Goal: Transaction & Acquisition: Purchase product/service

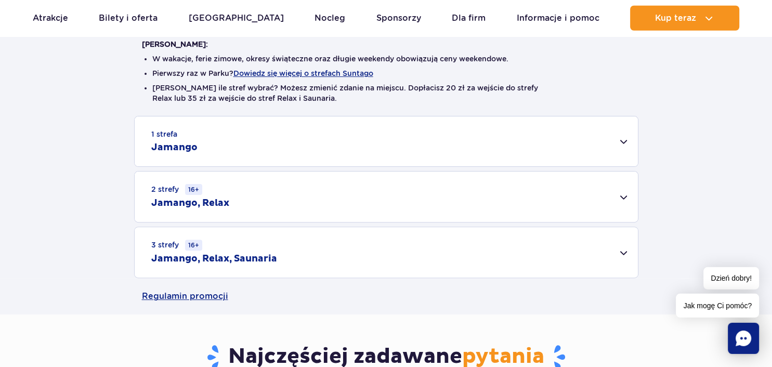
scroll to position [275, 0]
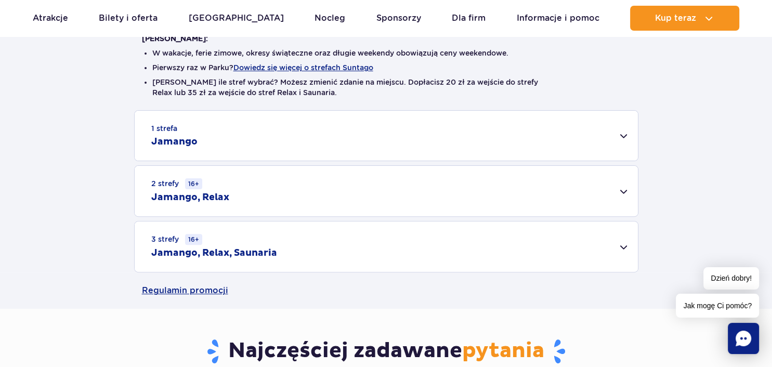
click at [620, 244] on div "3 strefy 16+ Jamango, Relax, Saunaria" at bounding box center [387, 247] width 504 height 50
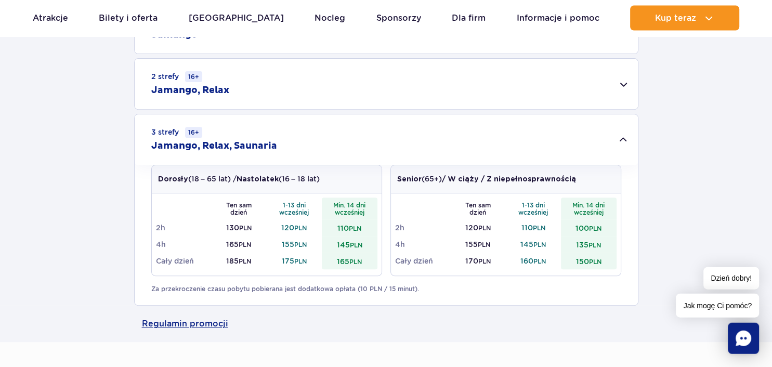
scroll to position [384, 0]
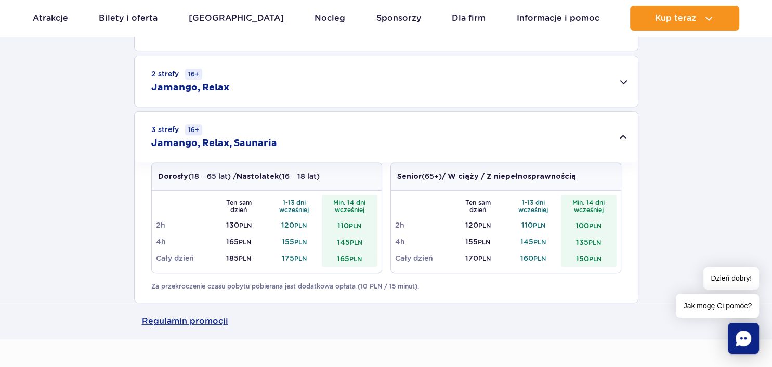
click at [623, 79] on div "2 strefy 16+ Jamango, Relax" at bounding box center [387, 81] width 504 height 50
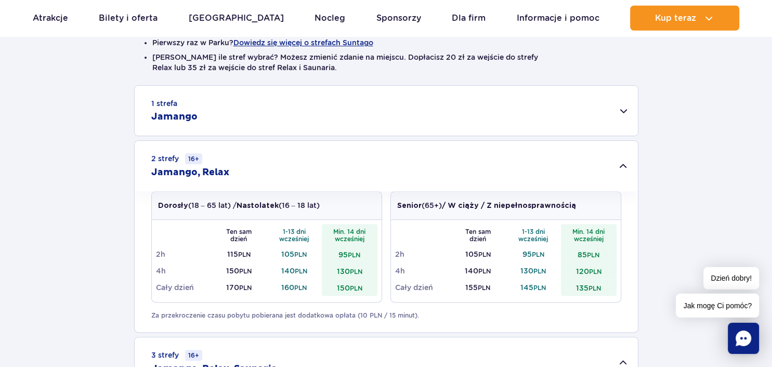
scroll to position [220, 0]
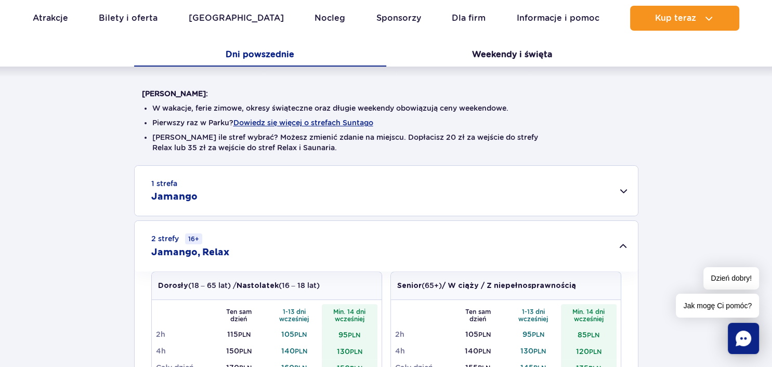
click at [620, 188] on div "1 strefa Jamango" at bounding box center [387, 191] width 504 height 50
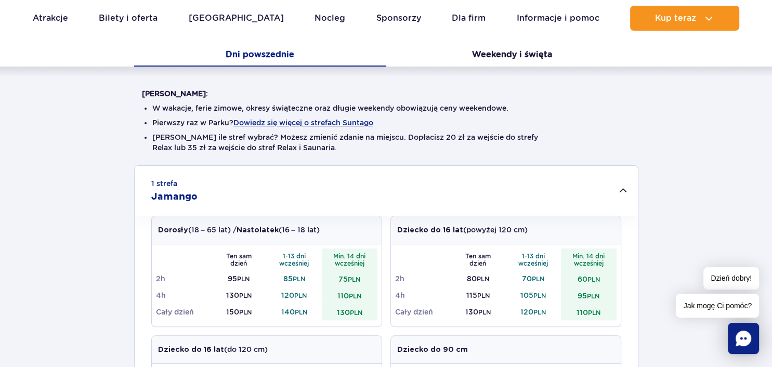
click at [620, 188] on div "1 strefa Jamango" at bounding box center [387, 191] width 504 height 50
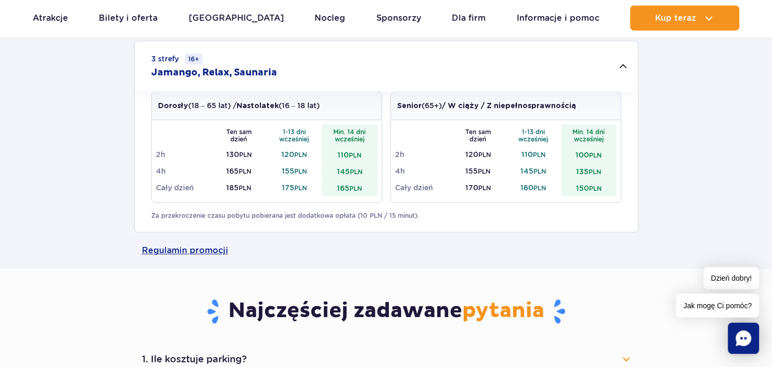
scroll to position [714, 0]
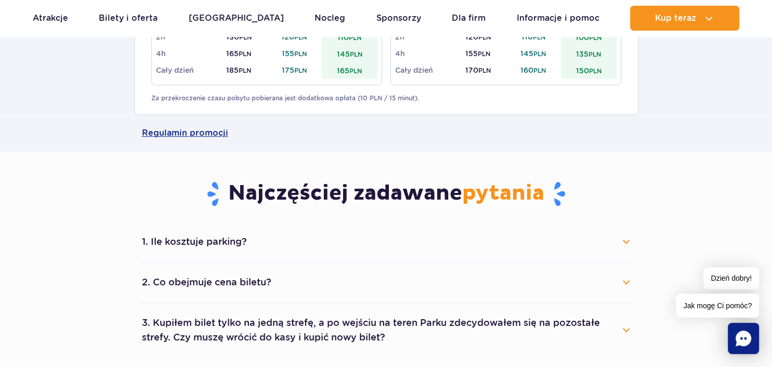
click at [626, 236] on button "1. Ile kosztuje parking?" at bounding box center [386, 241] width 489 height 23
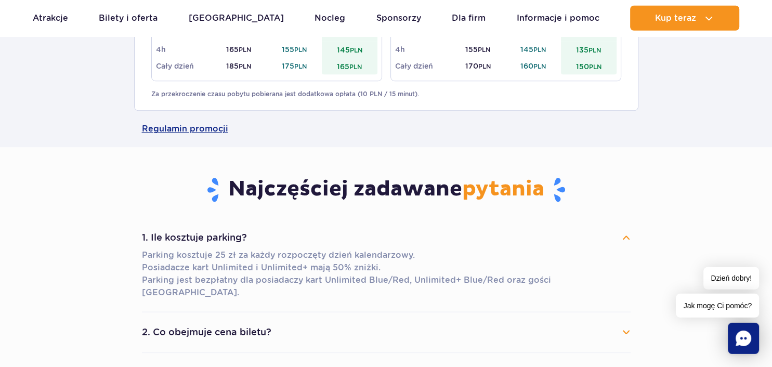
scroll to position [769, 0]
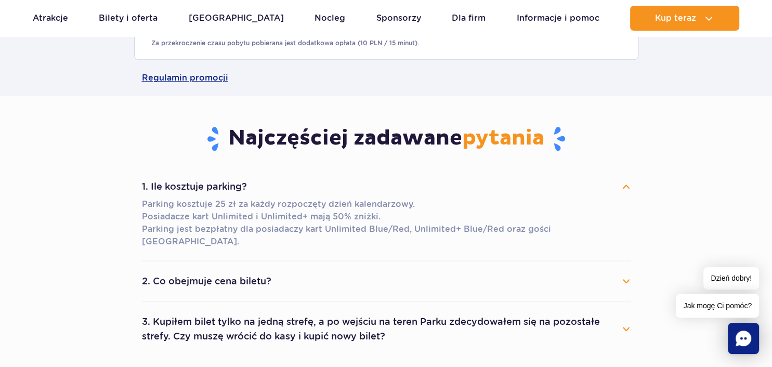
click at [626, 270] on button "2. Co obejmuje cena biletu?" at bounding box center [386, 281] width 489 height 23
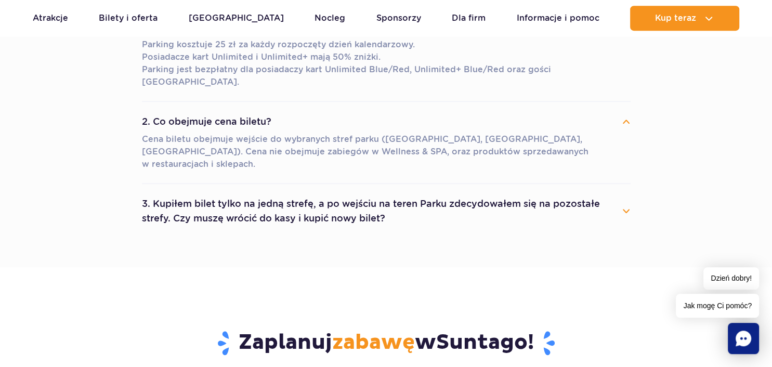
scroll to position [934, 0]
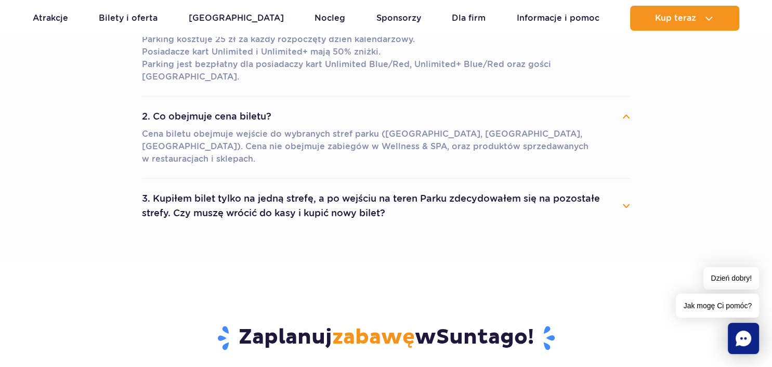
click at [625, 187] on button "3. Kupiłem bilet tylko na jedną strefę, a po wejściu na teren Parku zdecydowałe…" at bounding box center [386, 205] width 489 height 37
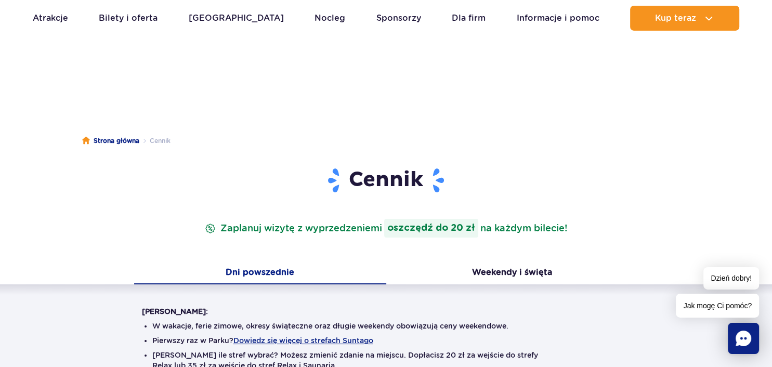
scroll to position [0, 0]
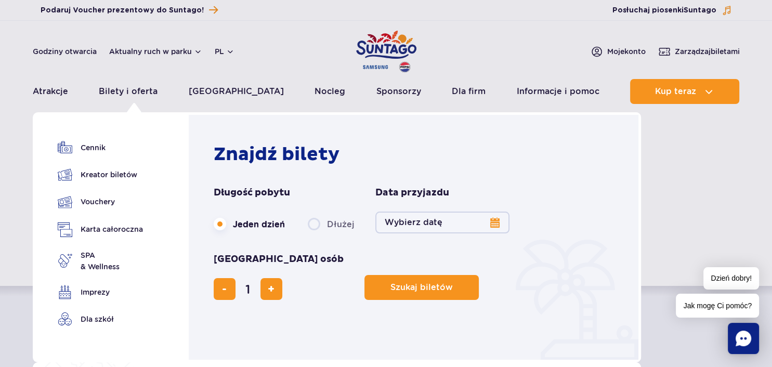
click at [490, 223] on button "Wybierz datę" at bounding box center [443, 223] width 134 height 22
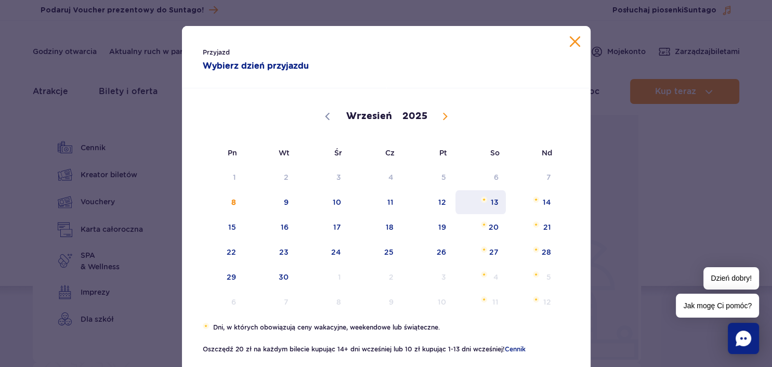
click at [492, 203] on span "13" at bounding box center [481, 202] width 53 height 24
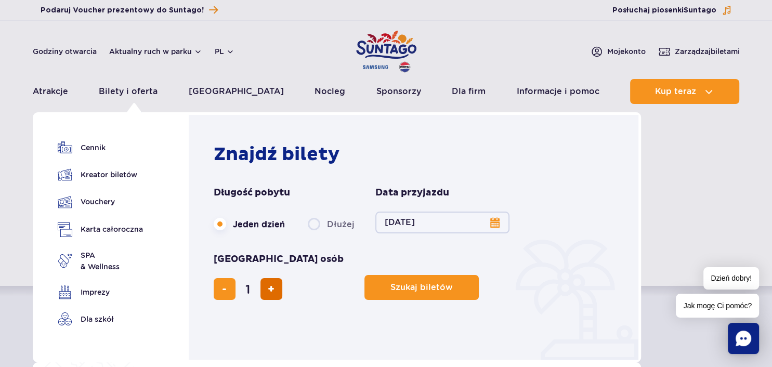
click at [275, 289] on span "dodaj bilet" at bounding box center [271, 289] width 7 height 0
type input "2"
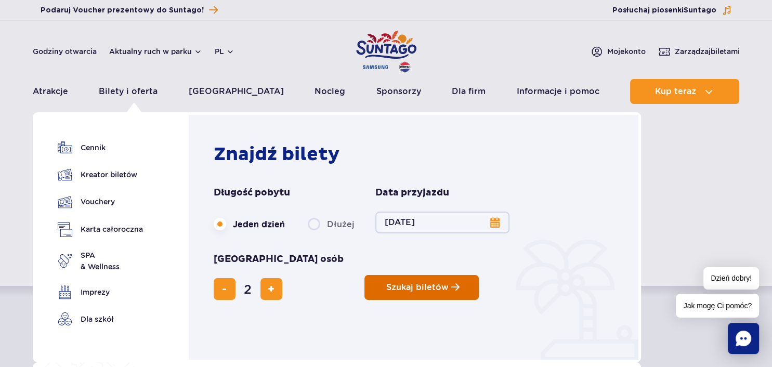
click at [386, 283] on span "Szukaj biletów" at bounding box center [417, 287] width 62 height 9
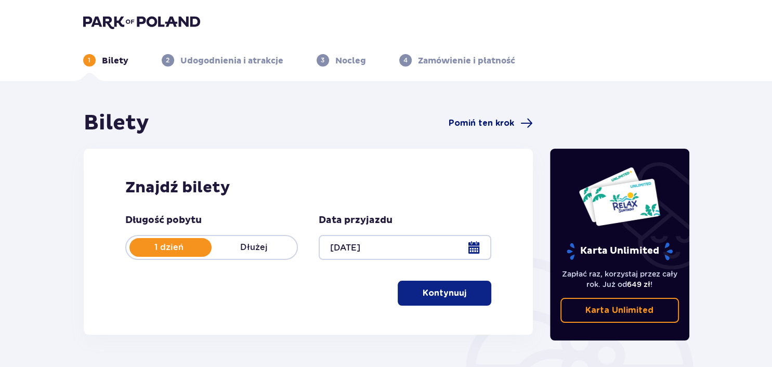
click at [491, 126] on span "Pomiń ten krok" at bounding box center [482, 123] width 66 height 11
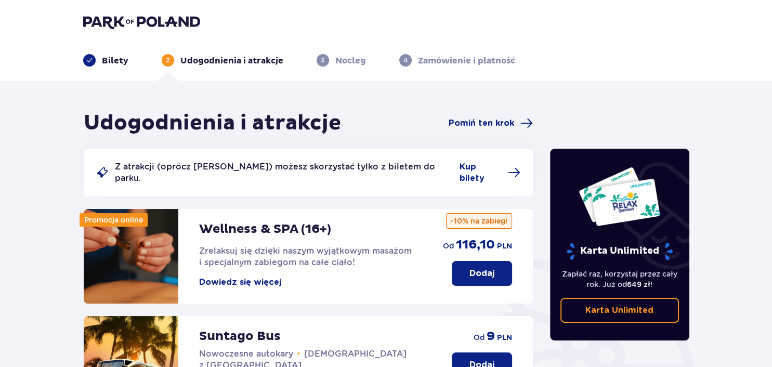
click at [249, 277] on button "Dowiedz się więcej" at bounding box center [240, 282] width 82 height 11
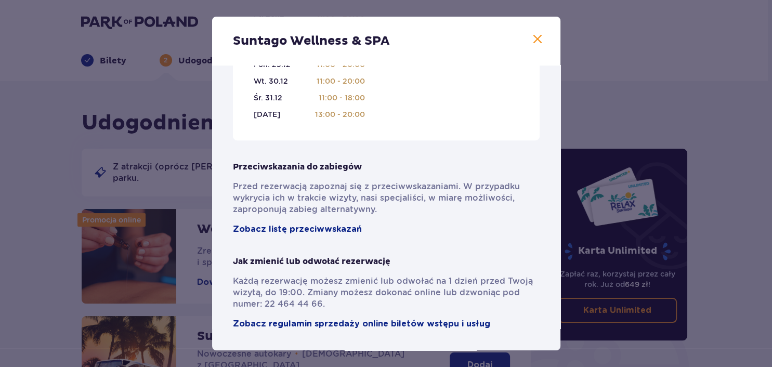
scroll to position [757, 0]
click at [535, 38] on span at bounding box center [538, 39] width 12 height 12
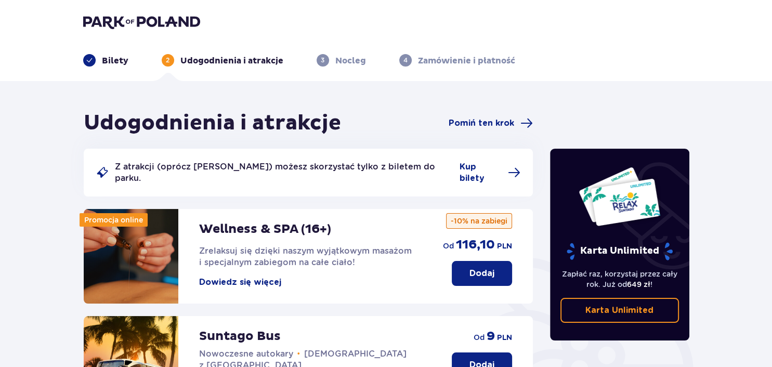
click at [488, 268] on p "Dodaj" at bounding box center [482, 273] width 25 height 11
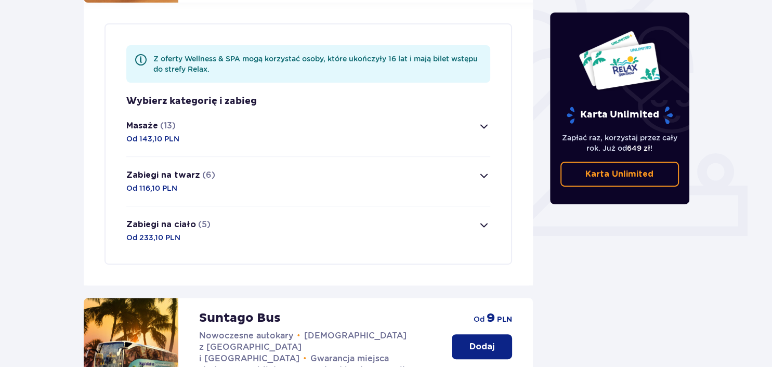
scroll to position [302, 0]
click at [484, 120] on span "button" at bounding box center [484, 126] width 12 height 12
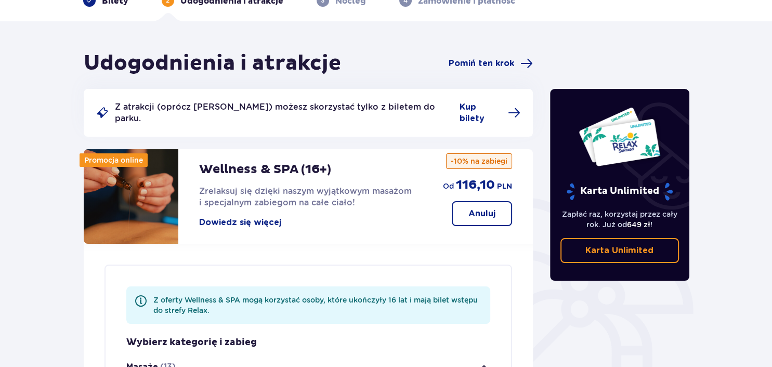
scroll to position [164, 0]
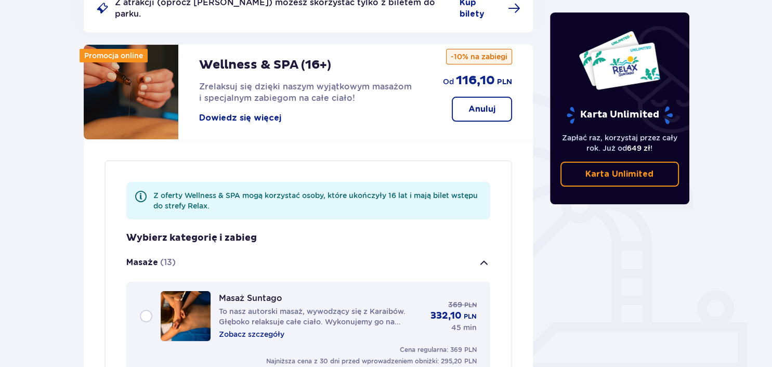
click at [482, 257] on span "button" at bounding box center [484, 263] width 12 height 12
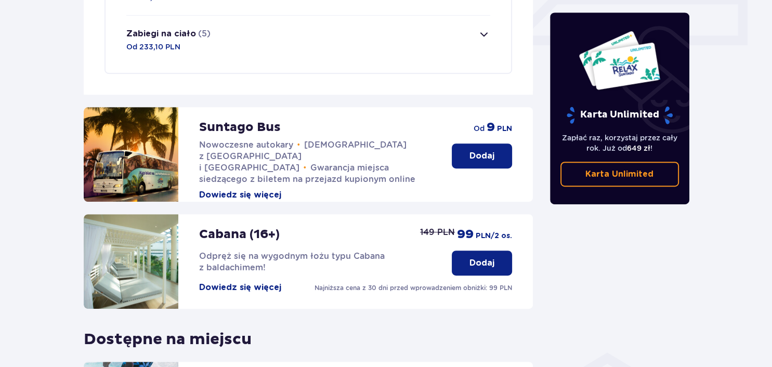
scroll to position [494, 0]
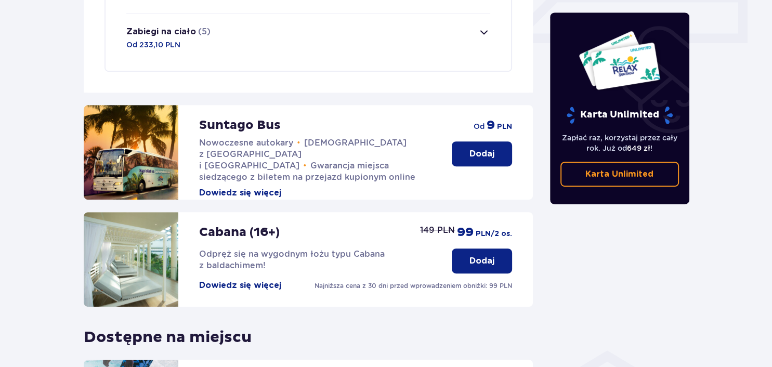
click at [243, 187] on button "Dowiedz się więcej" at bounding box center [240, 192] width 82 height 11
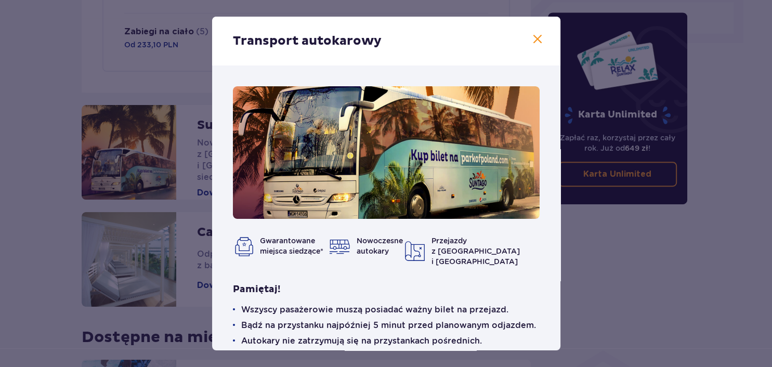
scroll to position [53, 0]
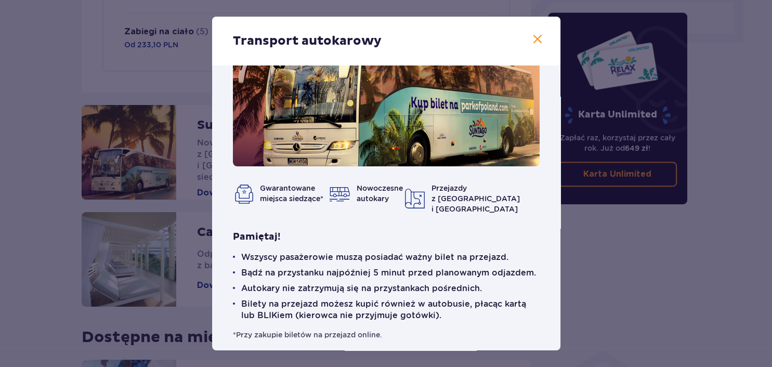
click at [538, 38] on span at bounding box center [538, 39] width 12 height 12
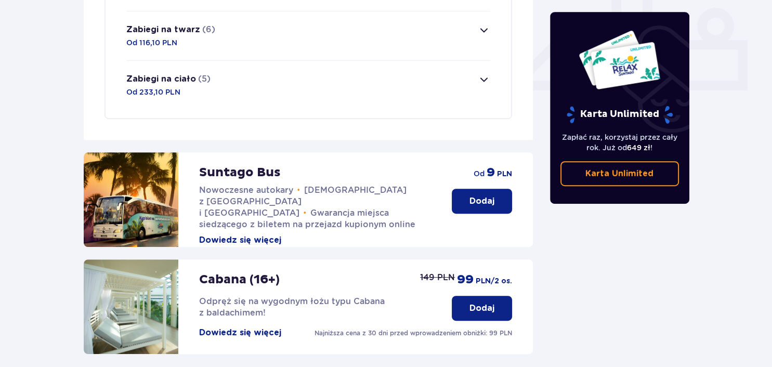
scroll to position [439, 0]
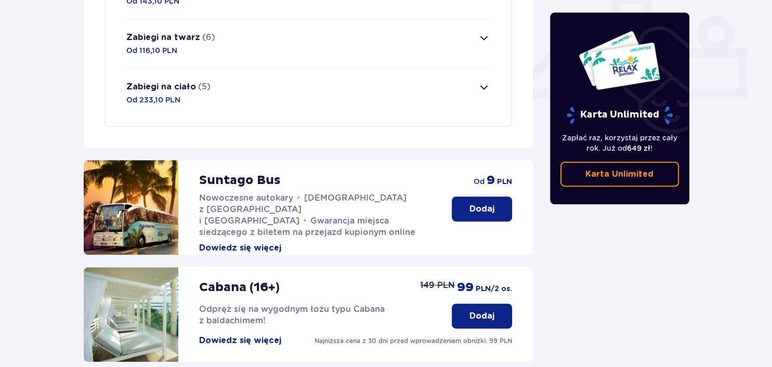
click at [234, 335] on button "Dowiedz się więcej" at bounding box center [240, 340] width 82 height 11
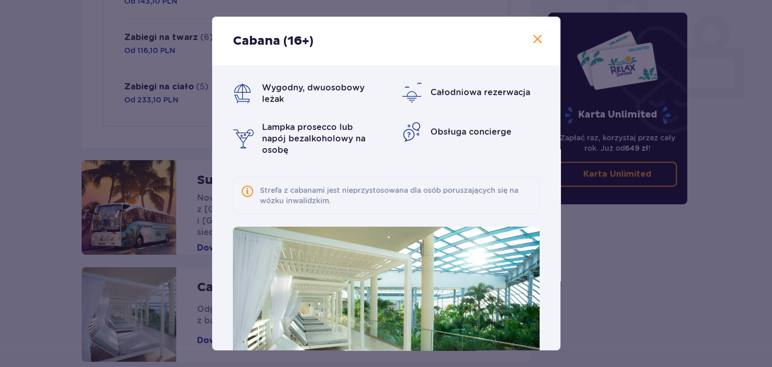
click at [536, 38] on span at bounding box center [538, 39] width 12 height 12
